Goal: Browse casually

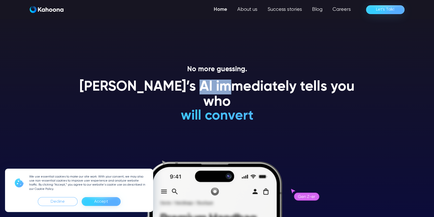
drag, startPoint x: 205, startPoint y: 89, endPoint x: 241, endPoint y: 89, distance: 36.0
click at [241, 89] on h1 "[PERSON_NAME]’s AI immediately tells you who" at bounding box center [216, 95] width 287 height 30
click at [100, 199] on div "Accept" at bounding box center [101, 202] width 14 height 8
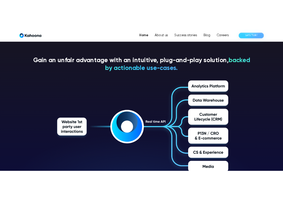
scroll to position [792, 0]
